Goal: Task Accomplishment & Management: Manage account settings

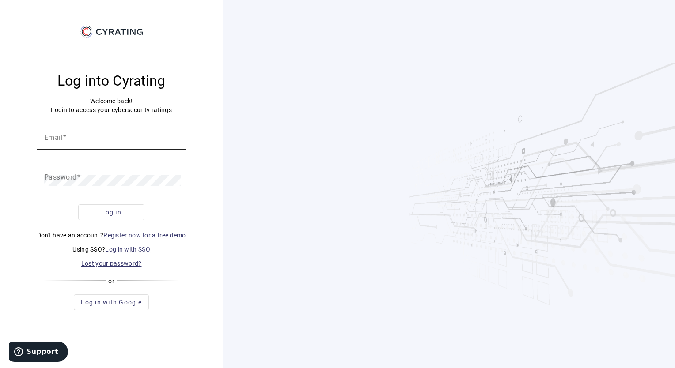
click at [89, 145] on input "Email" at bounding box center [111, 141] width 135 height 11
paste input "Vulnérabilités dans librairie PDF 3.3.122"
type input "Vulnérabilités dans librairie PDF 3.3.122"
type input "[PERSON_NAME][EMAIL_ADDRESS][DOMAIN_NAME]"
click at [78, 205] on button "Log in" at bounding box center [111, 213] width 66 height 16
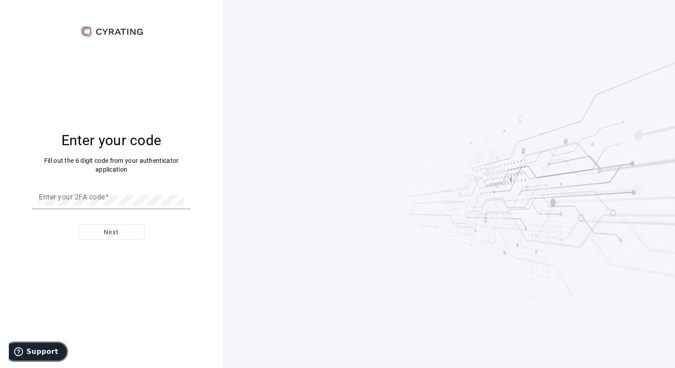
click at [42, 357] on button "Support" at bounding box center [36, 352] width 64 height 20
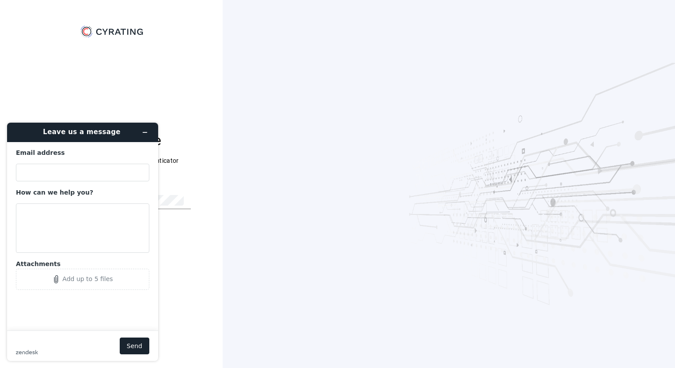
click at [208, 66] on div "Enter your code Fill out the 6 digit code from your authenticator application E…" at bounding box center [111, 191] width 201 height 305
click at [142, 136] on button "Minimise widget" at bounding box center [145, 132] width 14 height 12
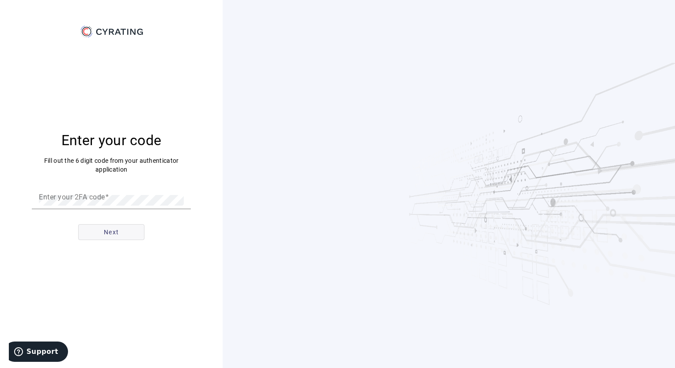
click at [110, 230] on span "Next" at bounding box center [111, 232] width 15 height 9
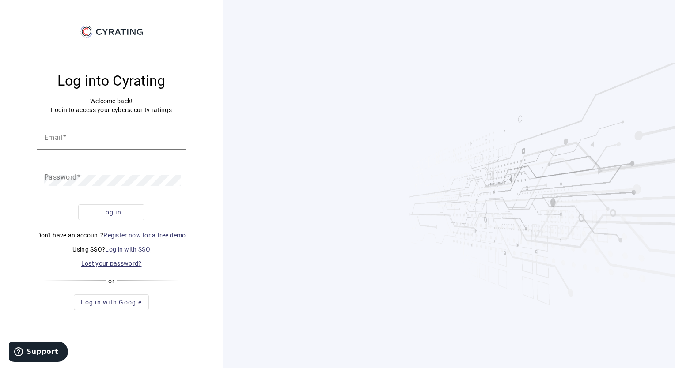
click at [125, 262] on link "Lost your password?" at bounding box center [111, 263] width 61 height 7
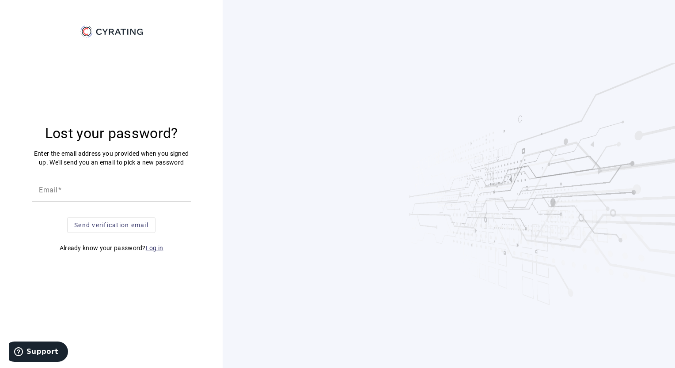
click at [120, 196] on input "Email" at bounding box center [111, 193] width 145 height 11
drag, startPoint x: 34, startPoint y: 222, endPoint x: 196, endPoint y: 144, distance: 179.6
click at [34, 222] on p "Send verification email" at bounding box center [111, 225] width 159 height 16
